Goal: Task Accomplishment & Management: Use online tool/utility

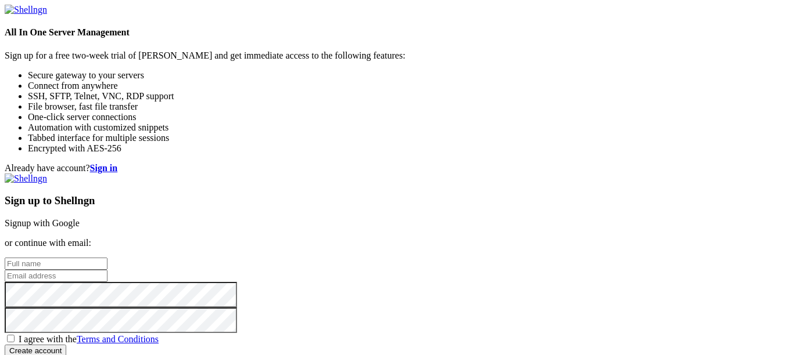
click at [80, 218] on link "Signup with Google" at bounding box center [42, 223] width 75 height 10
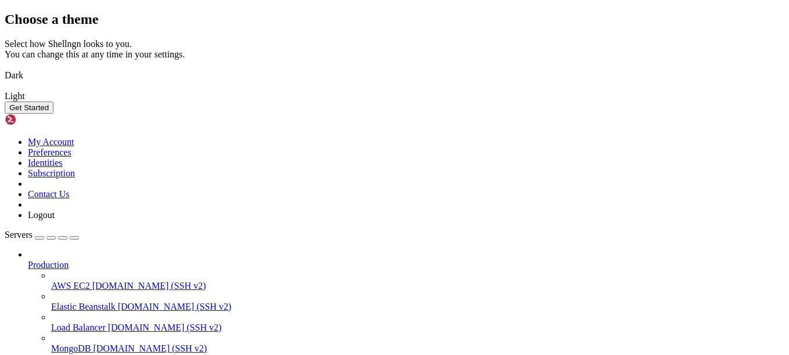
click at [5, 68] on img at bounding box center [5, 68] width 0 height 0
click at [53, 114] on button "Get Started" at bounding box center [29, 108] width 49 height 12
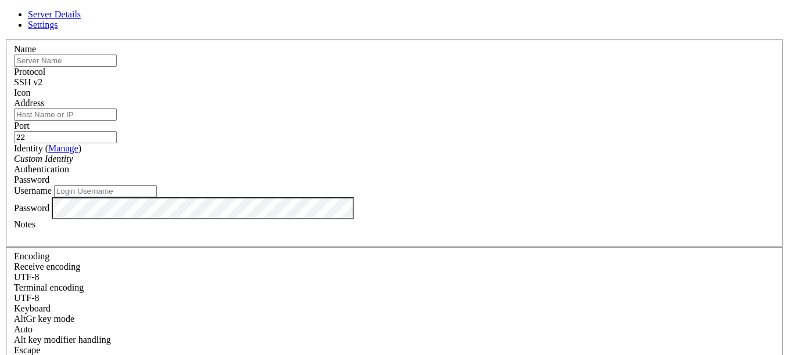
click at [117, 67] on input "text" at bounding box center [65, 61] width 103 height 12
click at [117, 121] on input "Address" at bounding box center [65, 115] width 103 height 12
paste input "[TECHNICAL_ID]"
type input "[TECHNICAL_ID]"
click at [317, 67] on div "Name" at bounding box center [394, 55] width 761 height 23
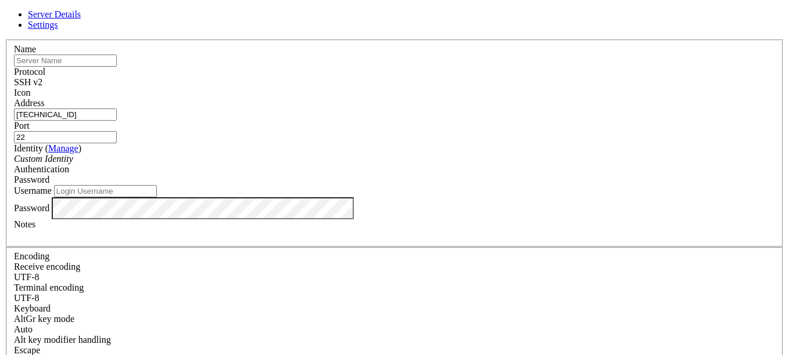
click at [117, 67] on input "text" at bounding box center [65, 61] width 103 height 12
type input "s"
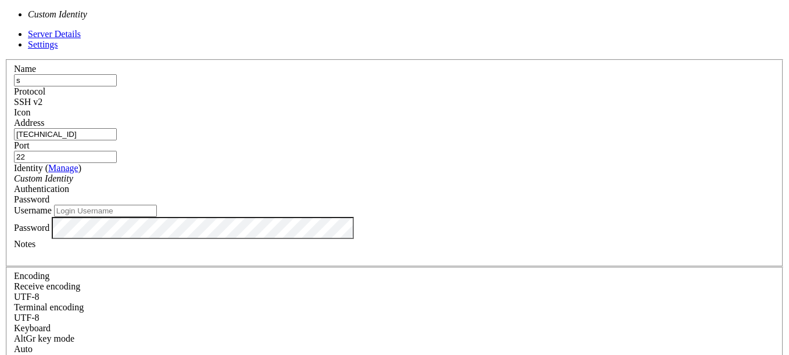
click at [314, 174] on div "Custom Identity" at bounding box center [394, 179] width 761 height 10
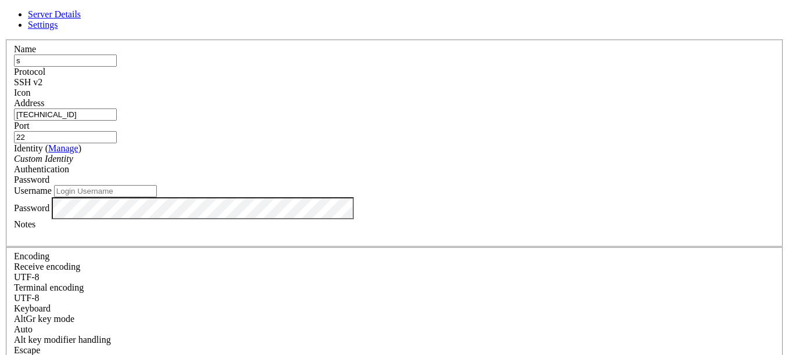
click at [451, 175] on div "Password" at bounding box center [394, 180] width 761 height 10
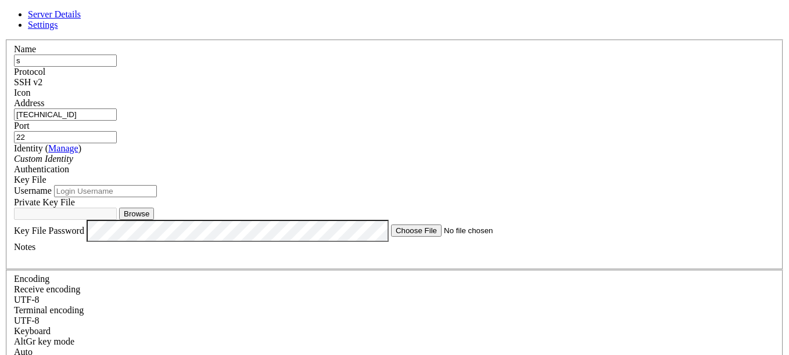
click at [157, 197] on input "Username" at bounding box center [105, 191] width 103 height 12
type input "ubuntu"
click at [154, 220] on button "Browse" at bounding box center [136, 214] width 35 height 12
type input "word (1).pem"
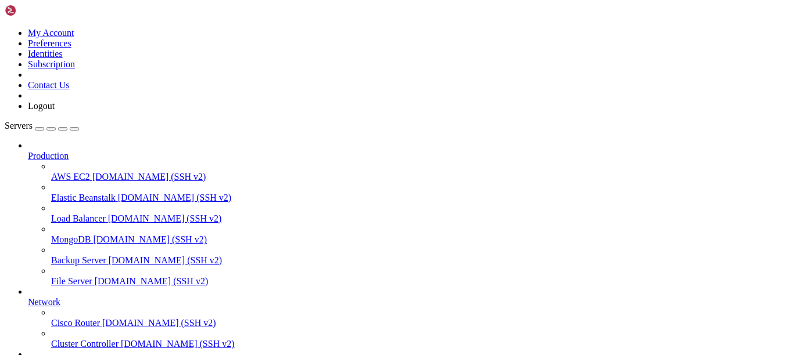
scroll to position [113, 0]
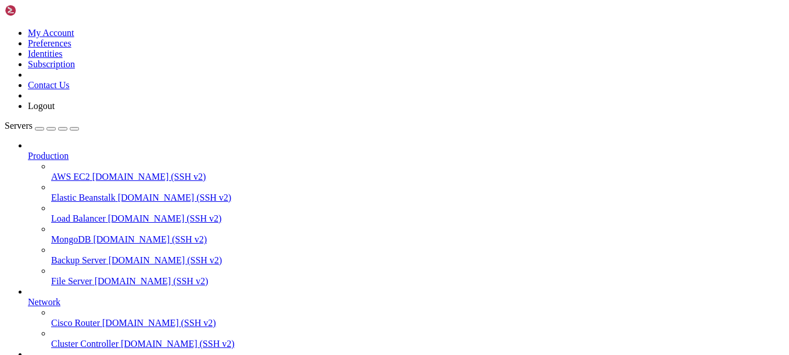
drag, startPoint x: 303, startPoint y: 931, endPoint x: 271, endPoint y: 915, distance: 36.1
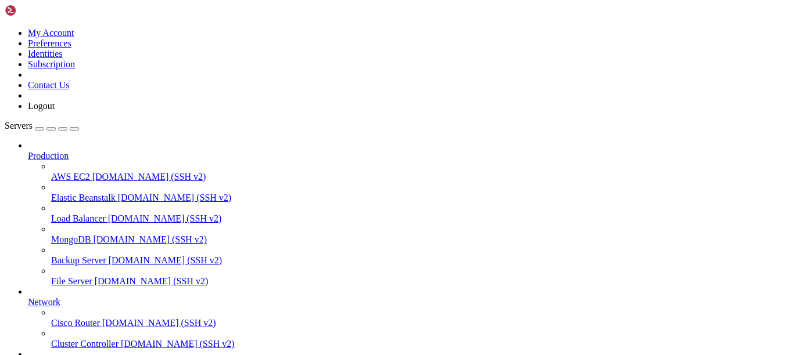
drag, startPoint x: 283, startPoint y: 926, endPoint x: 260, endPoint y: 915, distance: 26.0
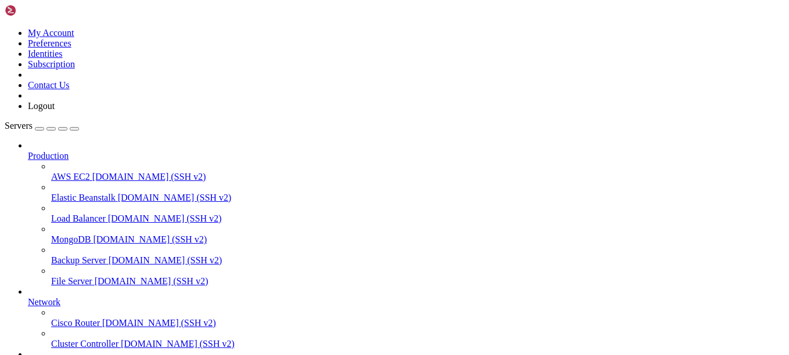
scroll to position [9731, 0]
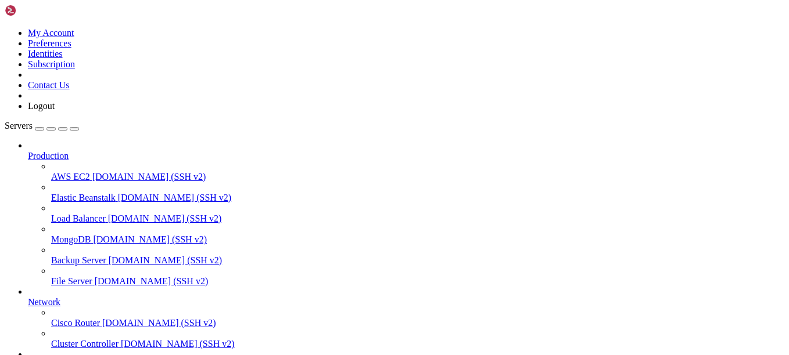
drag, startPoint x: 286, startPoint y: 930, endPoint x: 275, endPoint y: 926, distance: 11.6
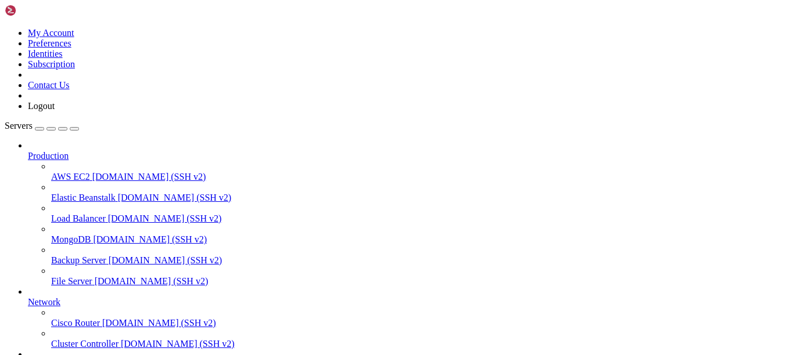
drag, startPoint x: 152, startPoint y: 928, endPoint x: 142, endPoint y: 927, distance: 9.3
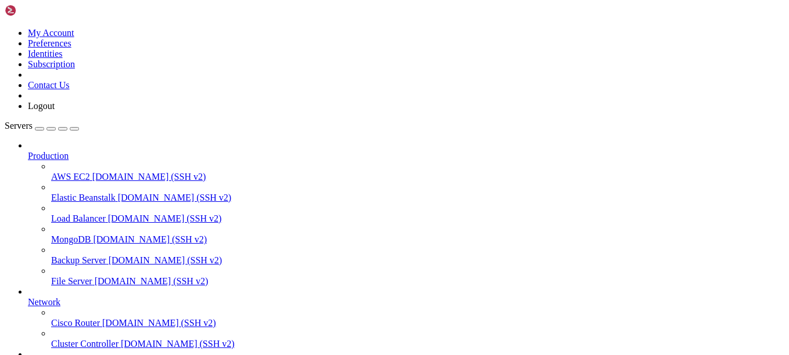
drag, startPoint x: 314, startPoint y: 919, endPoint x: 310, endPoint y: 931, distance: 12.9
drag, startPoint x: 310, startPoint y: 931, endPoint x: 275, endPoint y: 929, distance: 34.9
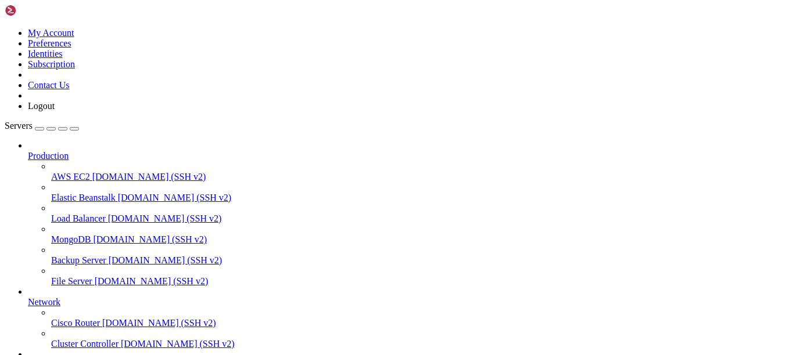
scroll to position [14177, 0]
drag, startPoint x: 355, startPoint y: 917, endPoint x: 346, endPoint y: 918, distance: 9.3
drag, startPoint x: 290, startPoint y: 908, endPoint x: 254, endPoint y: 857, distance: 62.0
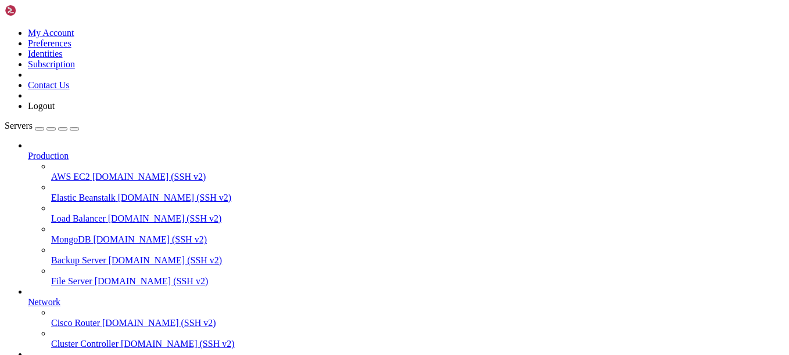
copy x-row "mv: cannot stat 'wordpress/*': No such file or directory"
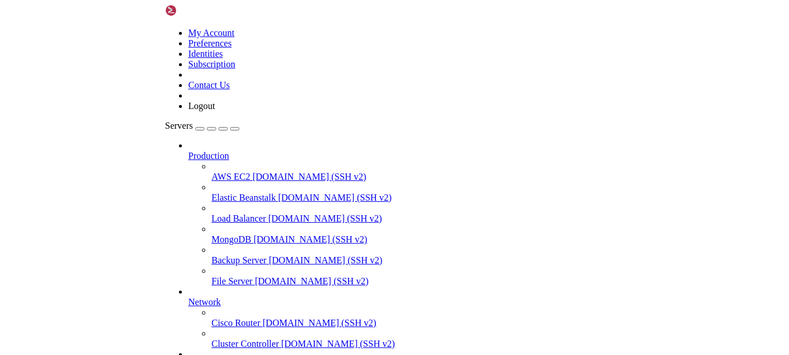
scroll to position [14453, 0]
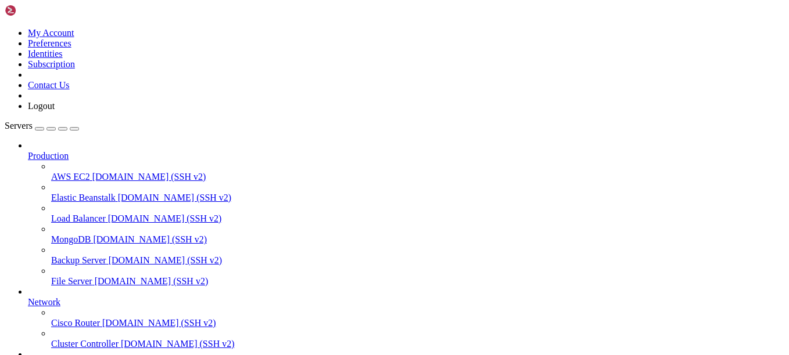
click at [5, 8] on link at bounding box center [38, 13] width 67 height 10
drag, startPoint x: 328, startPoint y: 912, endPoint x: 294, endPoint y: 864, distance: 58.3
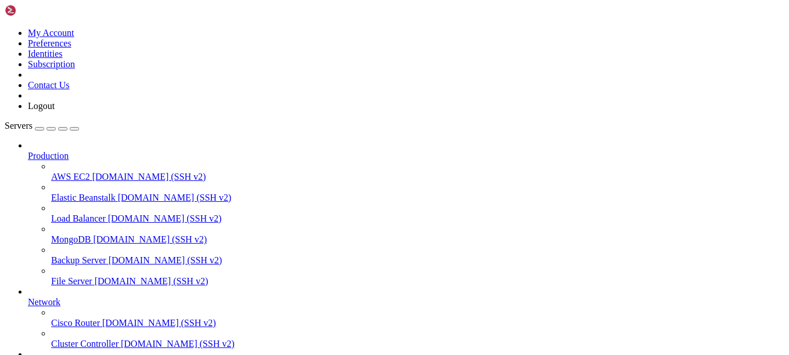
scroll to position [14872, 0]
drag, startPoint x: 329, startPoint y: 916, endPoint x: 313, endPoint y: 913, distance: 16.1
drag, startPoint x: 302, startPoint y: 912, endPoint x: 292, endPoint y: 915, distance: 10.8
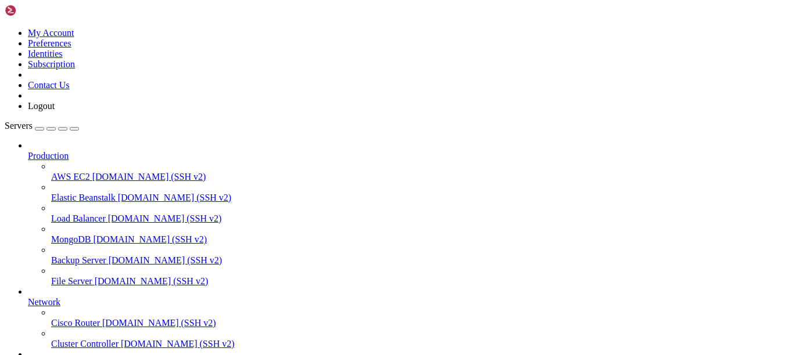
drag, startPoint x: 326, startPoint y: 907, endPoint x: 10, endPoint y: 912, distance: 315.9
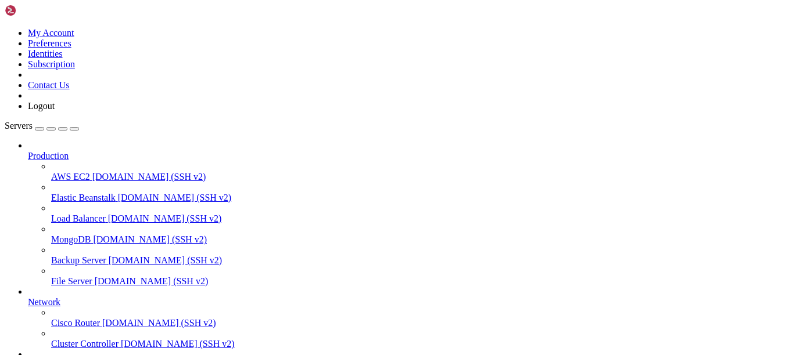
scroll to position [178137, 0]
copy x-row "mv: cannot stat 'wordpress/*': No such file or directory"
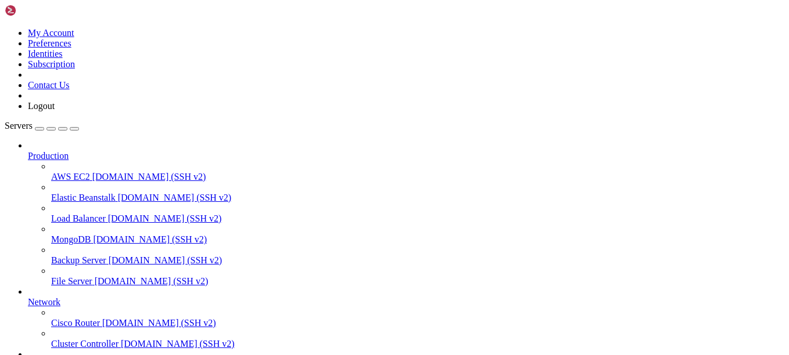
drag, startPoint x: 342, startPoint y: 913, endPoint x: 343, endPoint y: 927, distance: 13.4
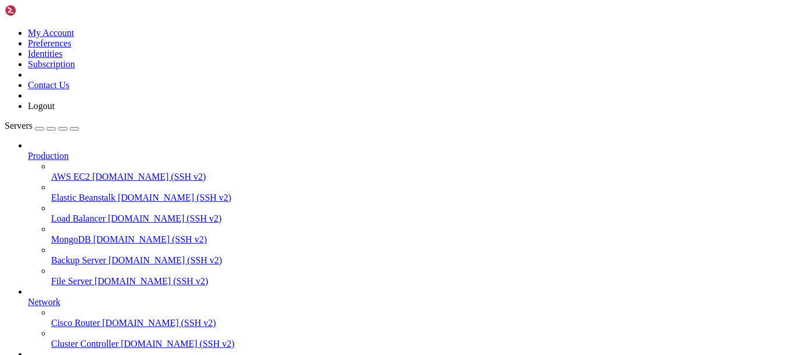
scroll to position [218131, 0]
drag, startPoint x: 239, startPoint y: 926, endPoint x: 222, endPoint y: 930, distance: 17.8
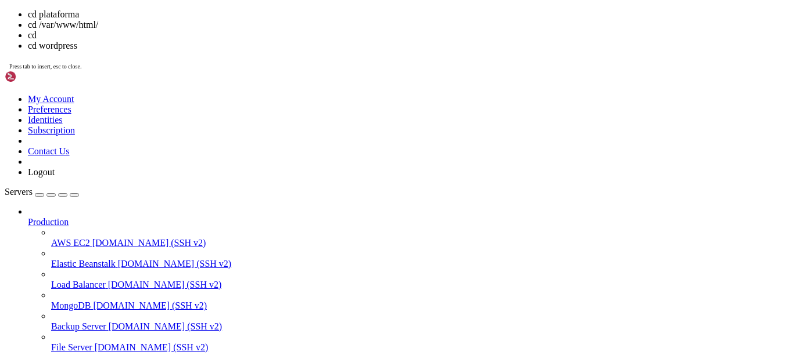
scroll to position [218242, 0]
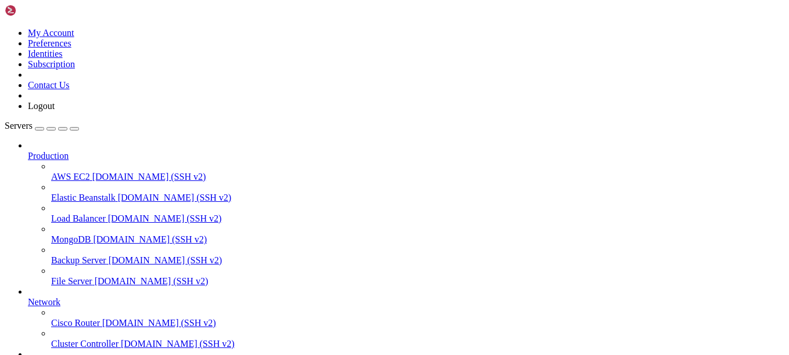
scroll to position [218131, 0]
drag, startPoint x: 311, startPoint y: 915, endPoint x: 282, endPoint y: 889, distance: 39.1
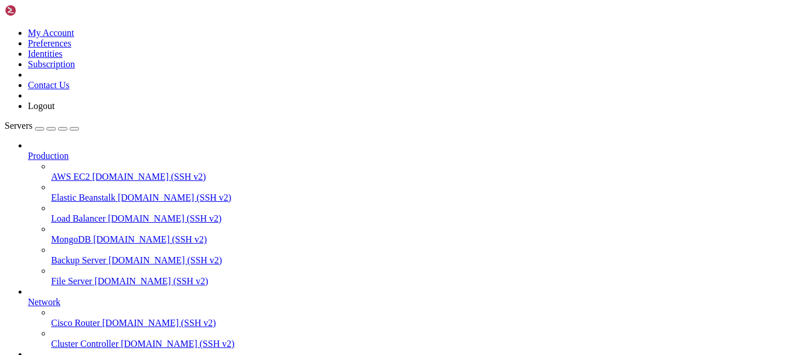
scroll to position [218231, 0]
drag, startPoint x: 370, startPoint y: 927, endPoint x: 324, endPoint y: 934, distance: 46.4
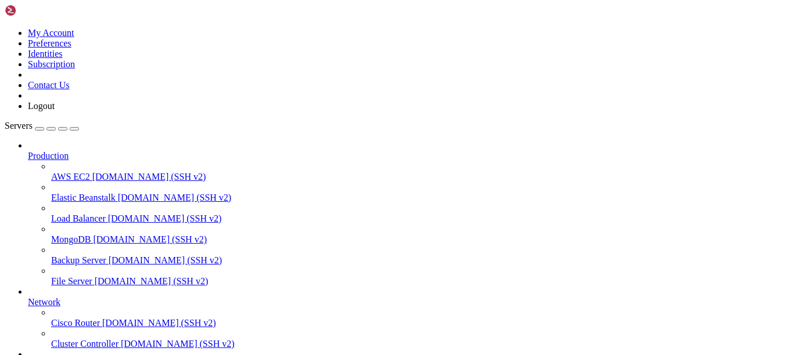
scroll to position [218275, 0]
drag, startPoint x: 8, startPoint y: 667, endPoint x: 48, endPoint y: 689, distance: 45.5
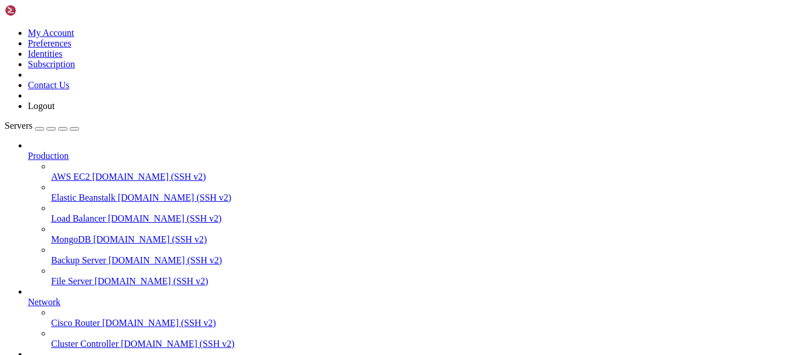
drag, startPoint x: 45, startPoint y: 894, endPoint x: 16, endPoint y: 796, distance: 102.0
drag, startPoint x: 10, startPoint y: 665, endPoint x: 146, endPoint y: 800, distance: 190.9
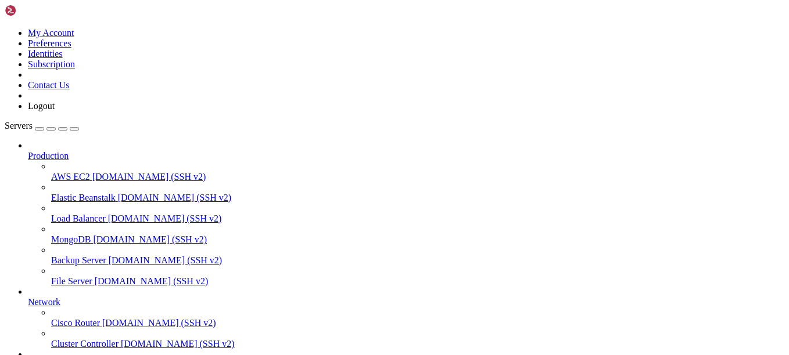
drag, startPoint x: 138, startPoint y: 886, endPoint x: 17, endPoint y: 802, distance: 147.2
copy div "* For information on other constants that can be used for debugging, * visit th…"
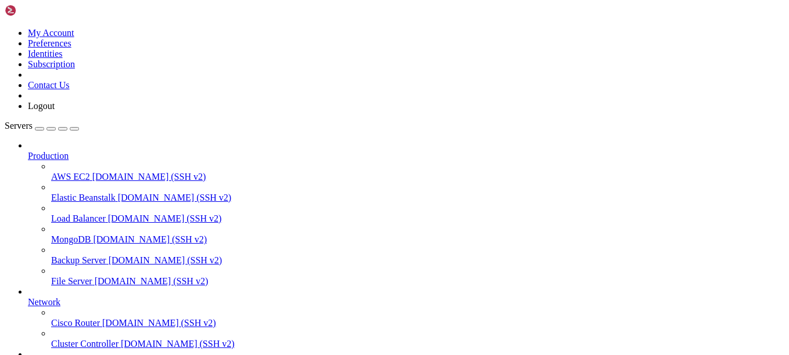
drag, startPoint x: 7, startPoint y: 668, endPoint x: 418, endPoint y: 891, distance: 467.4
copy div "GNU nano 7.2 wp-config-sample.php * <?php /** * The base configuration for Word…"
drag, startPoint x: 285, startPoint y: 899, endPoint x: 448, endPoint y: 899, distance: 163.8
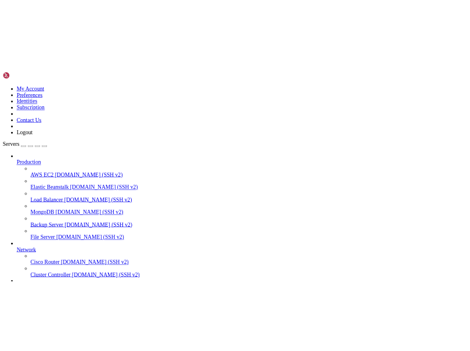
scroll to position [218297, 0]
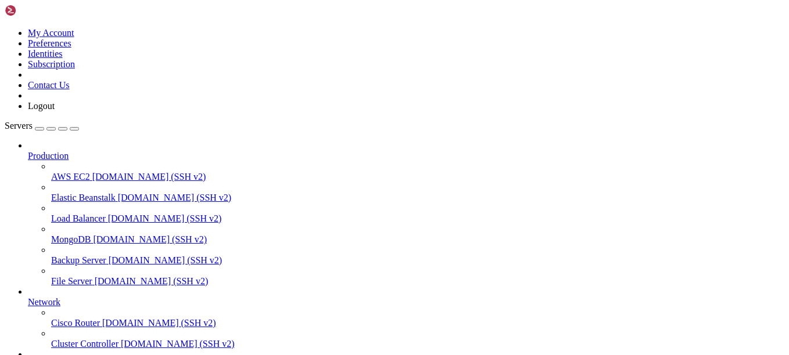
drag, startPoint x: 11, startPoint y: 668, endPoint x: 434, endPoint y: 888, distance: 477.1
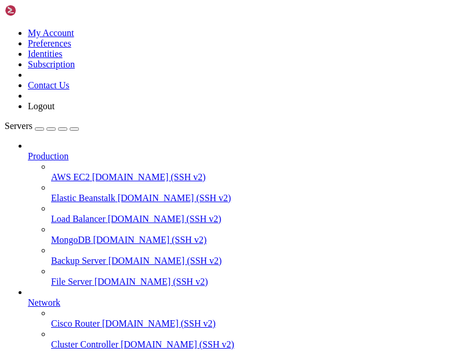
scroll to position [218319, 0]
drag, startPoint x: 8, startPoint y: 667, endPoint x: 211, endPoint y: 873, distance: 289.1
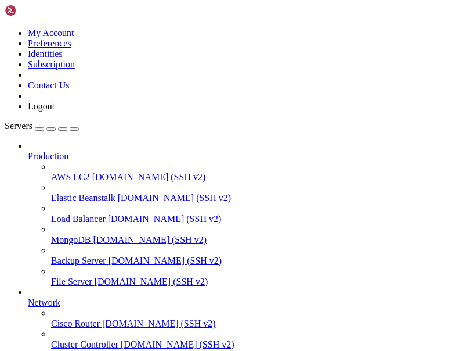
drag, startPoint x: 10, startPoint y: 681, endPoint x: 165, endPoint y: 876, distance: 248.8
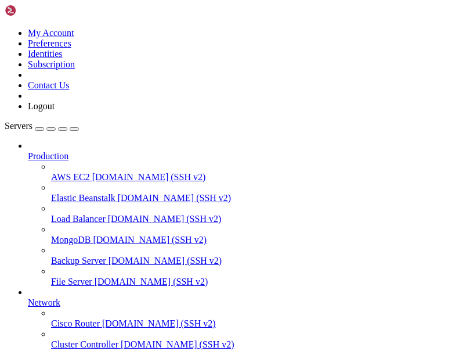
drag, startPoint x: 203, startPoint y: 884, endPoint x: 195, endPoint y: 884, distance: 8.7
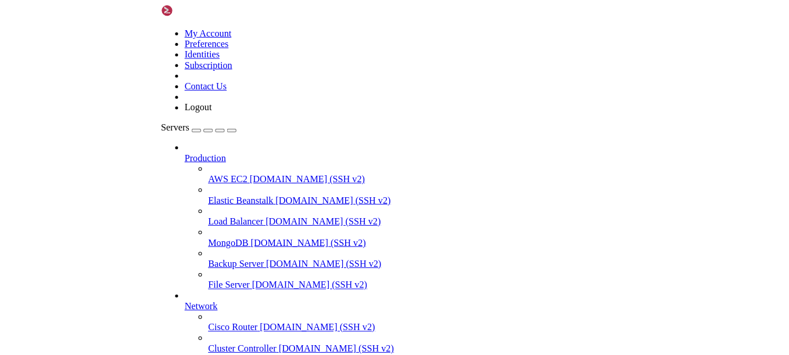
scroll to position [218308, 0]
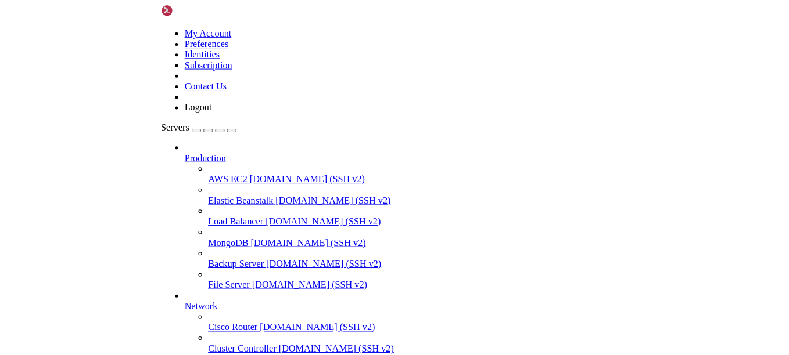
scroll to position [177, 0]
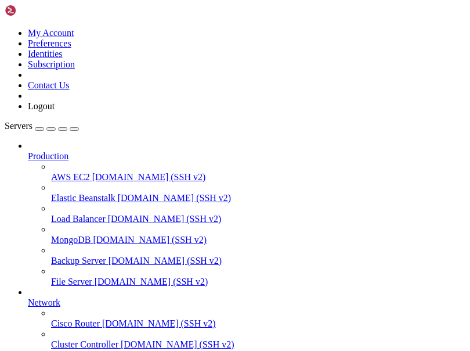
drag, startPoint x: 8, startPoint y: 687, endPoint x: 296, endPoint y: 878, distance: 345.6
drag, startPoint x: 13, startPoint y: 765, endPoint x: 82, endPoint y: 877, distance: 131.4
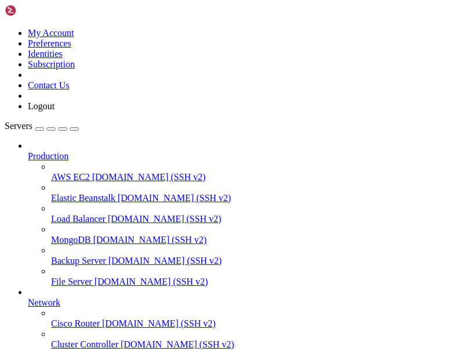
drag, startPoint x: 16, startPoint y: 809, endPoint x: 35, endPoint y: 840, distance: 36.3
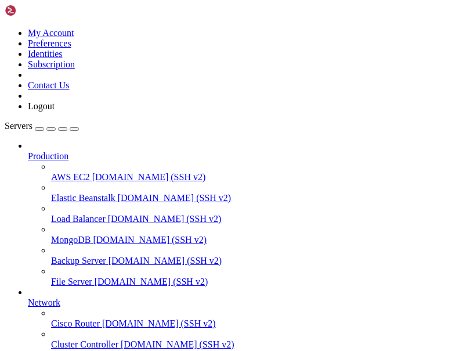
drag, startPoint x: 10, startPoint y: 831, endPoint x: 24, endPoint y: 885, distance: 55.8
drag, startPoint x: 98, startPoint y: 875, endPoint x: 46, endPoint y: 827, distance: 69.9
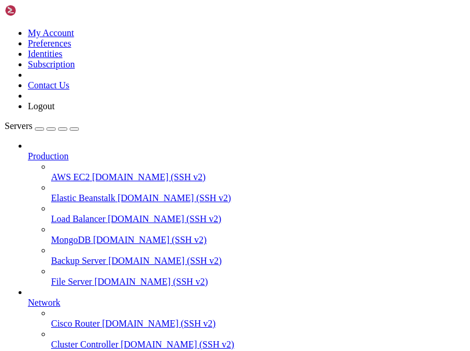
drag, startPoint x: 68, startPoint y: 866, endPoint x: 66, endPoint y: 872, distance: 6.1
drag, startPoint x: 45, startPoint y: 880, endPoint x: 11, endPoint y: 775, distance: 110.9
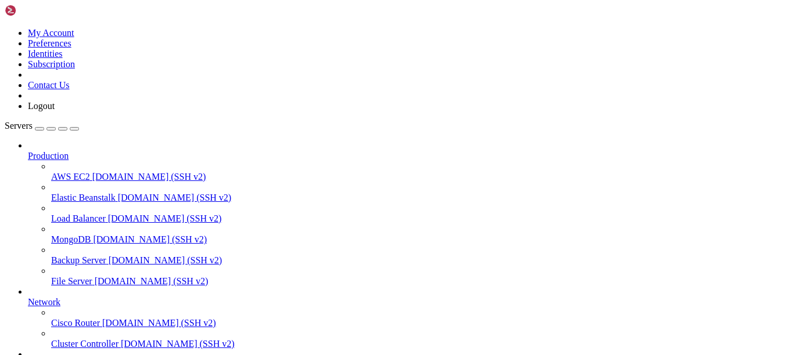
scroll to position [165, 0]
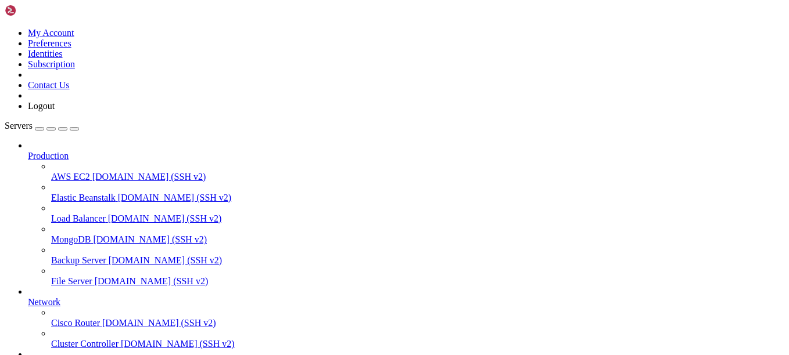
paste input "cd /var/www/html/"
drag, startPoint x: 189, startPoint y: 39, endPoint x: 173, endPoint y: 41, distance: 16.4
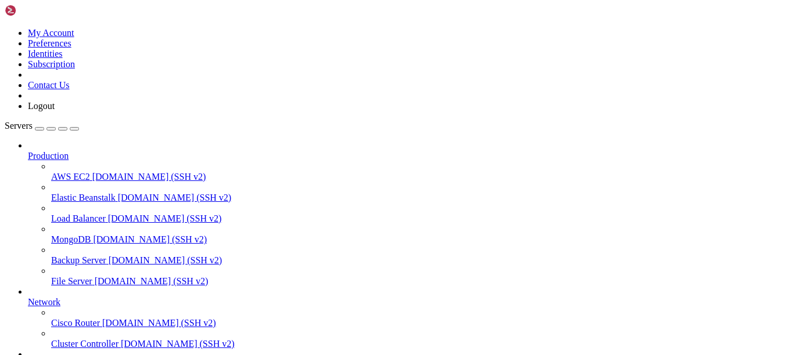
type input "/var/www/html/plataforma"
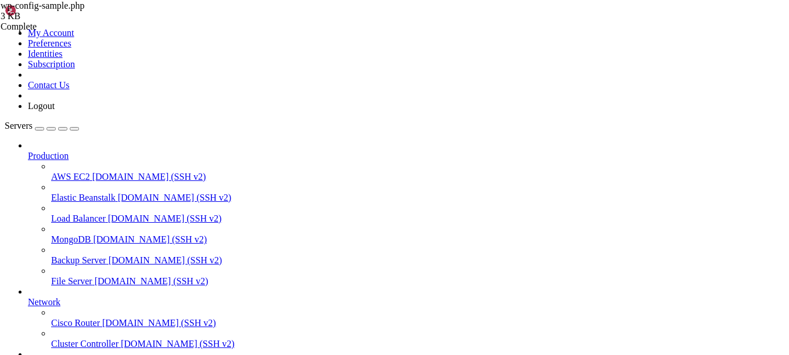
scroll to position [310, 0]
click at [117, 66] on div "Failed" at bounding box center [59, 60] width 116 height 10
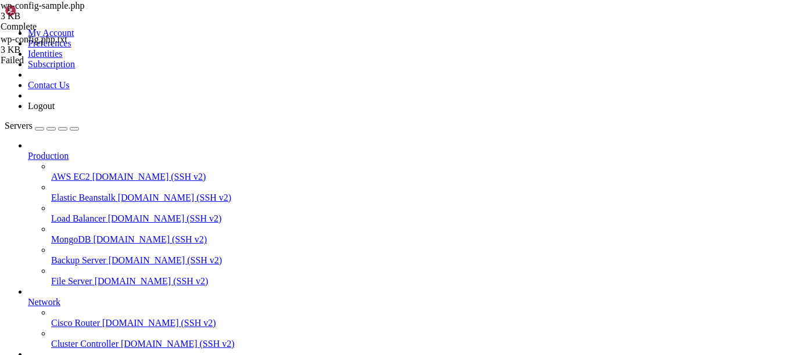
scroll to position [174, 0]
click at [117, 99] on div "Failed" at bounding box center [59, 94] width 116 height 10
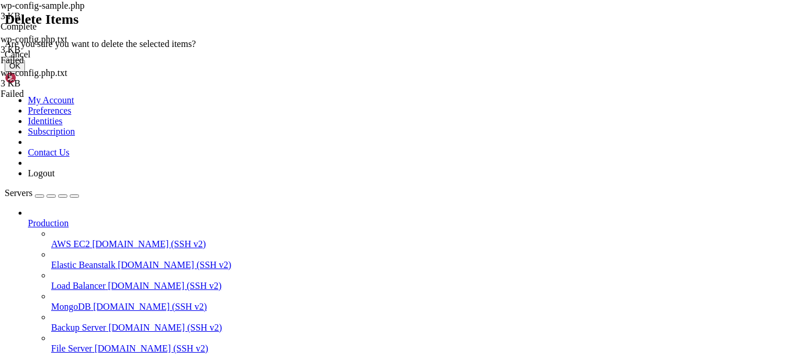
click at [25, 72] on button "OK" at bounding box center [15, 66] width 20 height 12
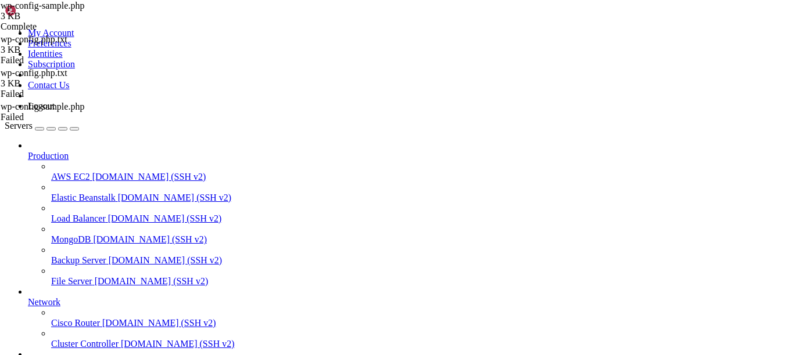
scroll to position [232, 0]
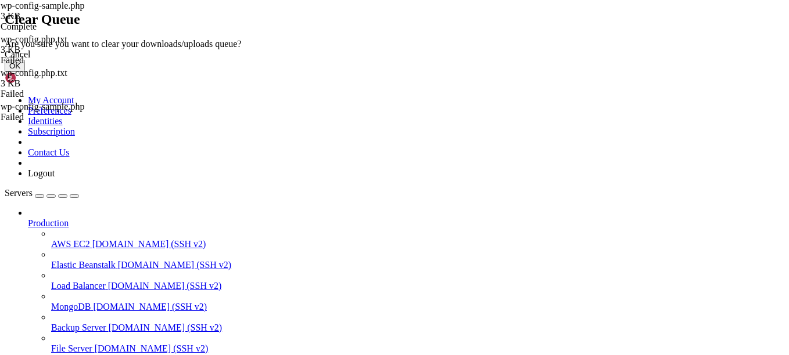
click at [5, 39] on link at bounding box center [5, 39] width 0 height 0
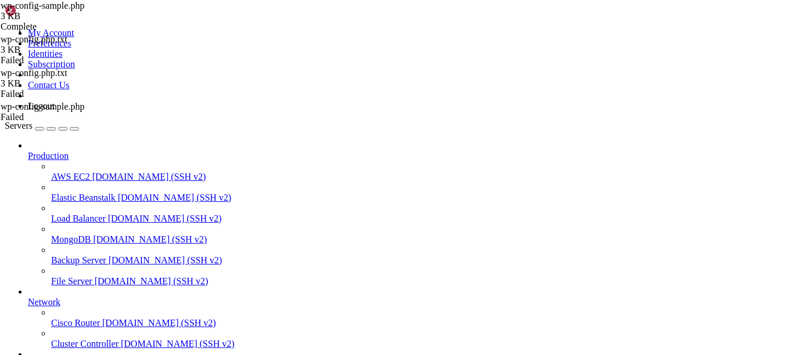
scroll to position [0, 0]
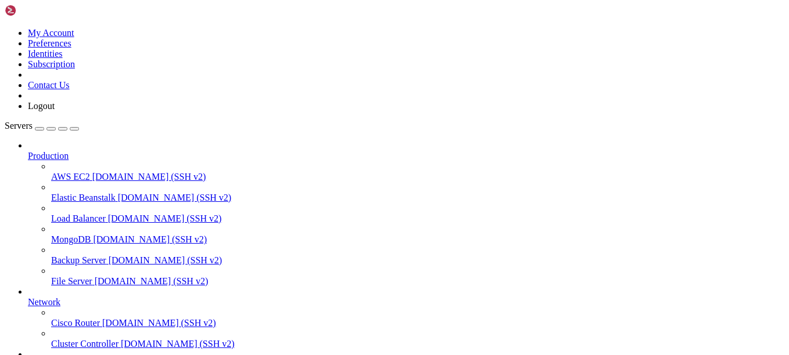
drag, startPoint x: 341, startPoint y: 112, endPoint x: 489, endPoint y: 164, distance: 156.5
